Goal: Find specific page/section: Find specific page/section

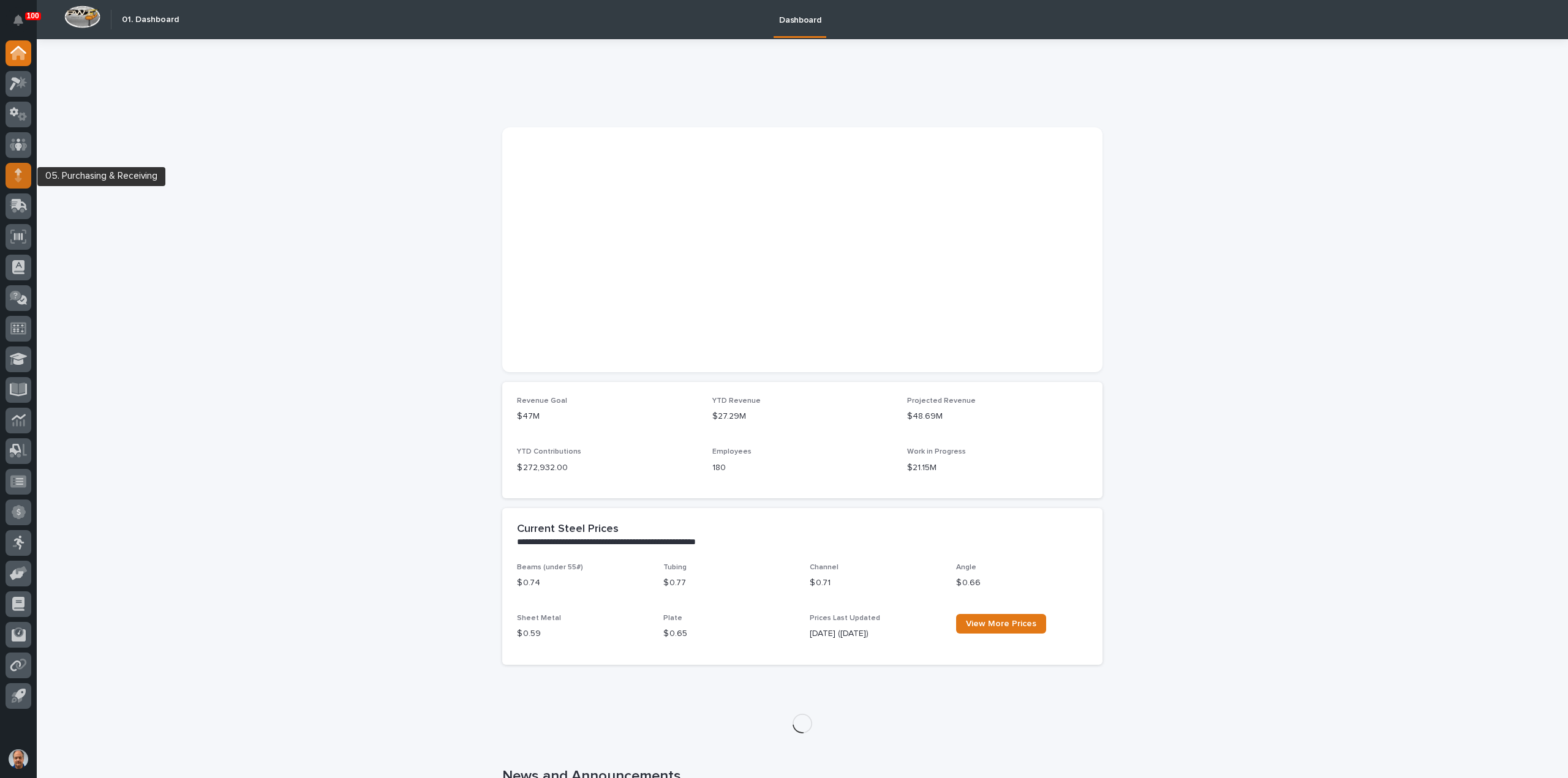
click at [11, 171] on div at bounding box center [18, 176] width 25 height 25
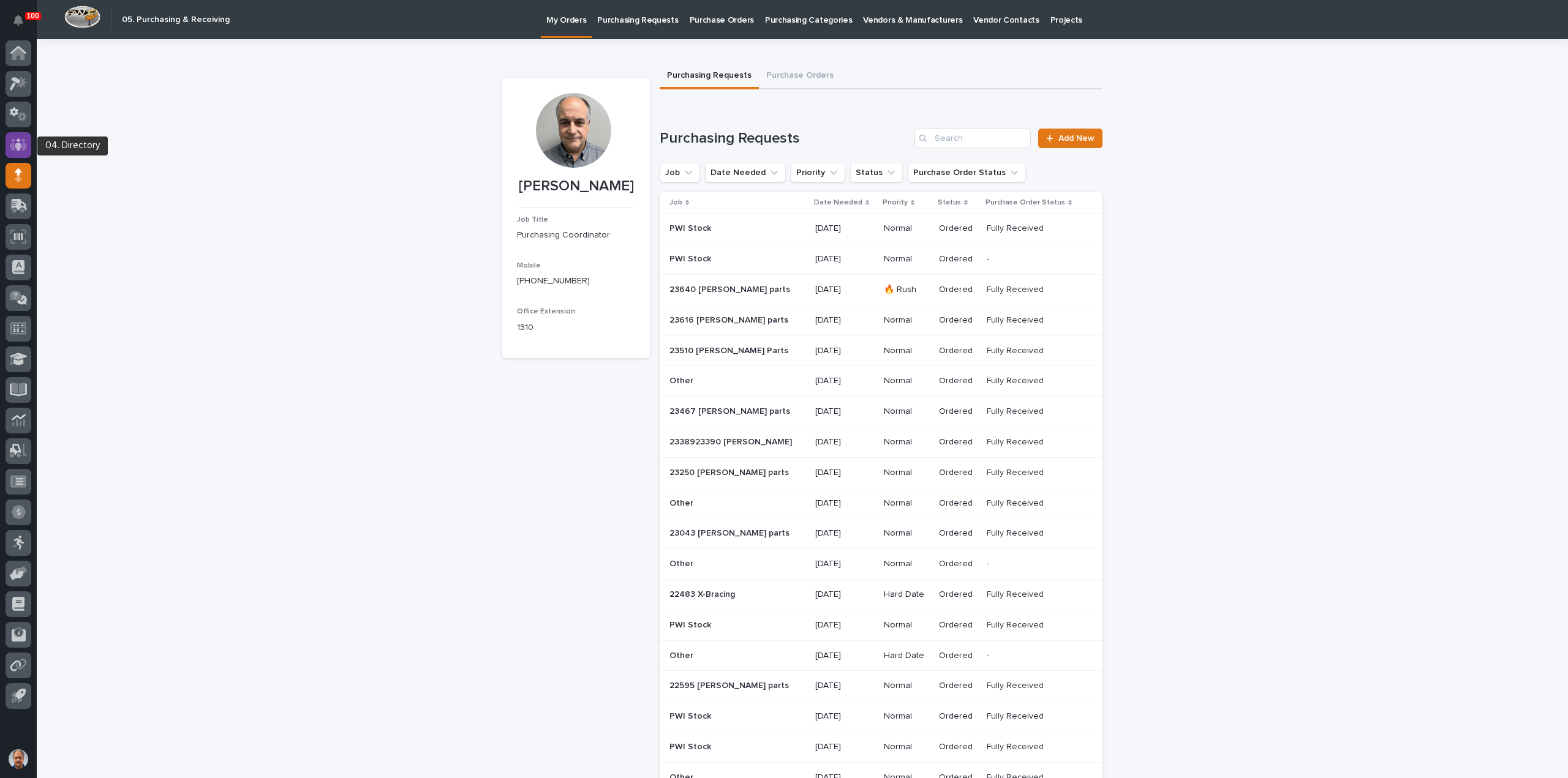
click at [18, 141] on icon at bounding box center [18, 144] width 7 height 12
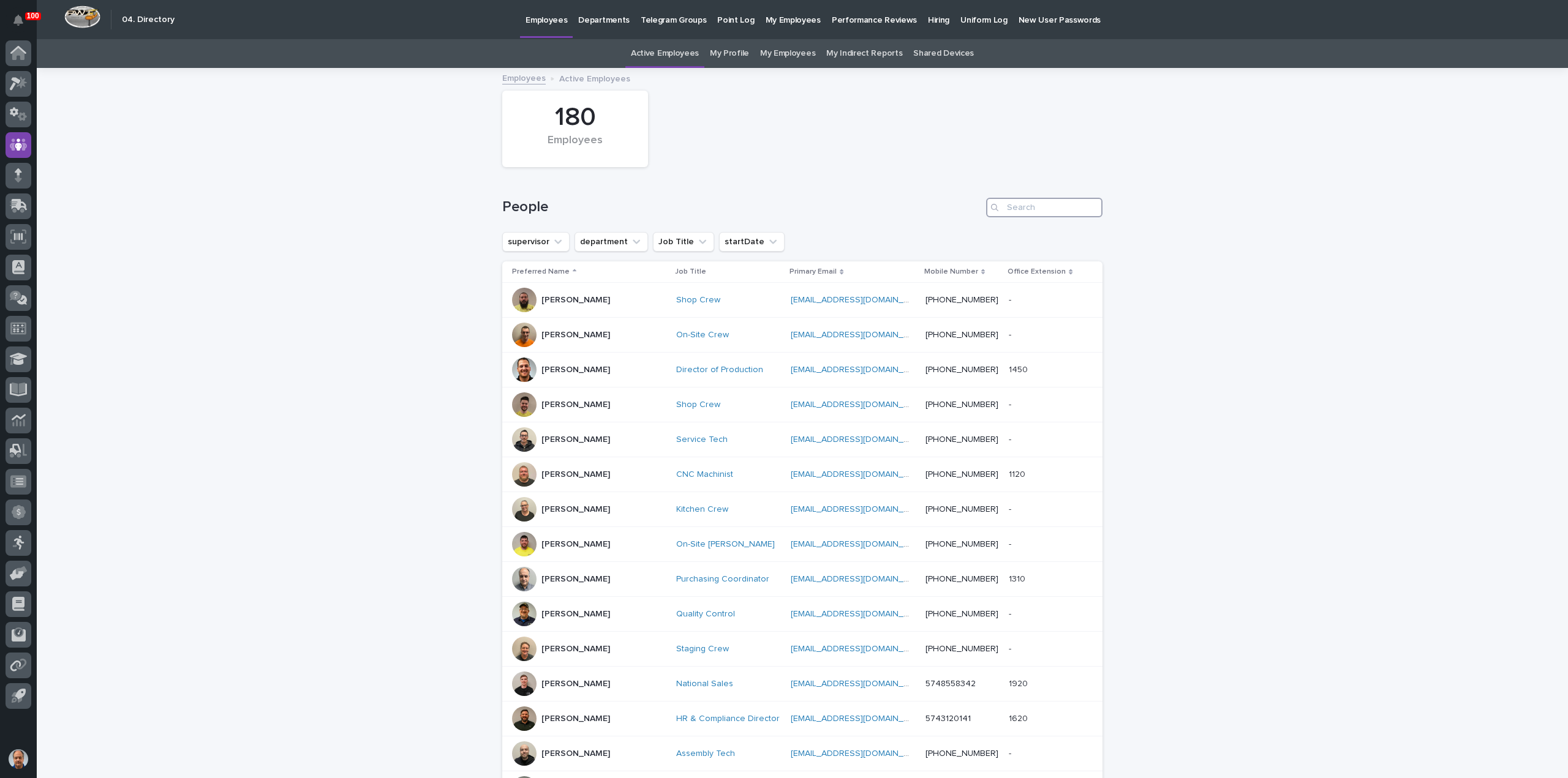
click at [1017, 210] on input "Search" at bounding box center [1044, 208] width 117 height 20
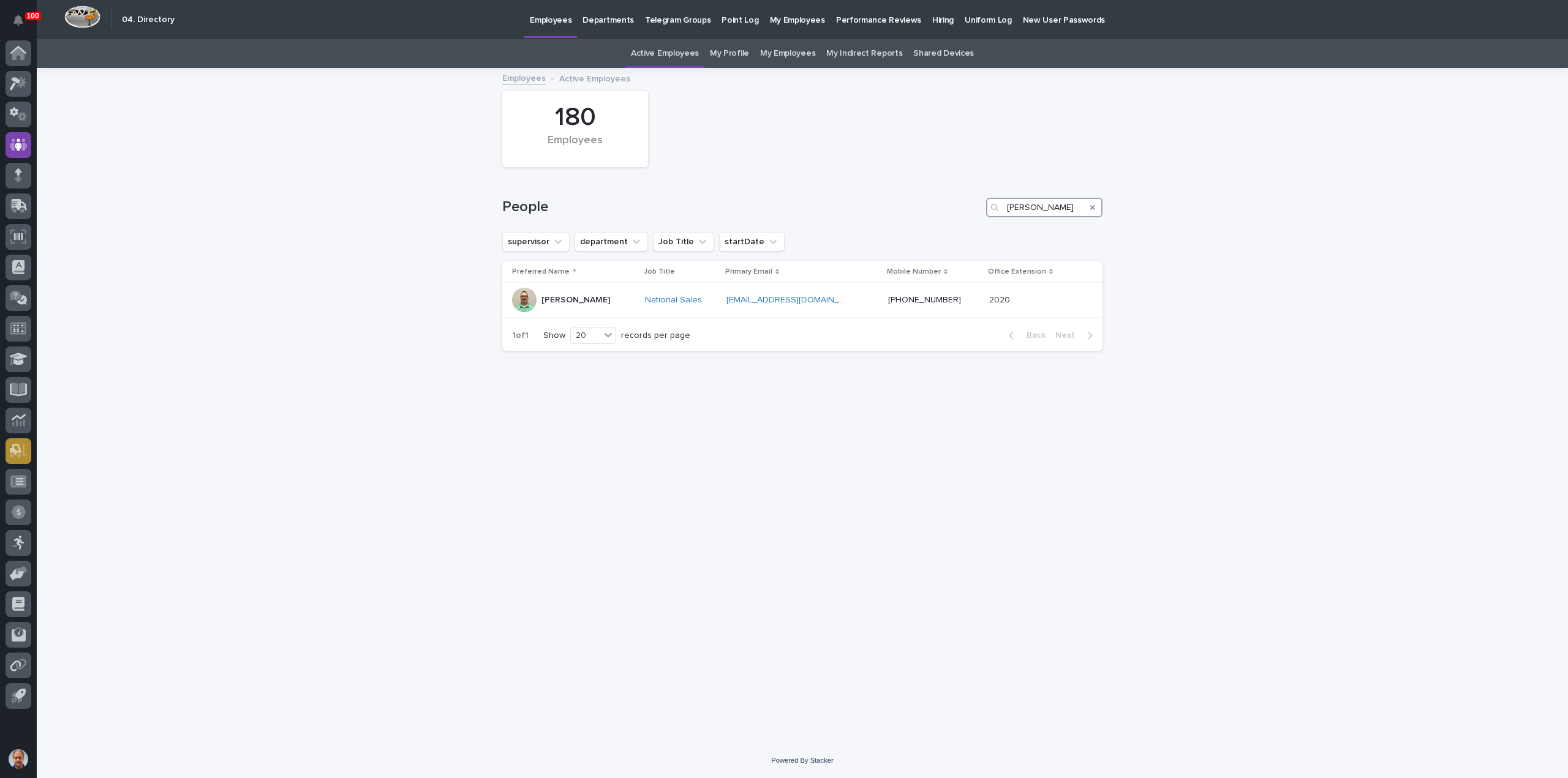
type input "[PERSON_NAME]"
